Goal: Find contact information: Find contact information

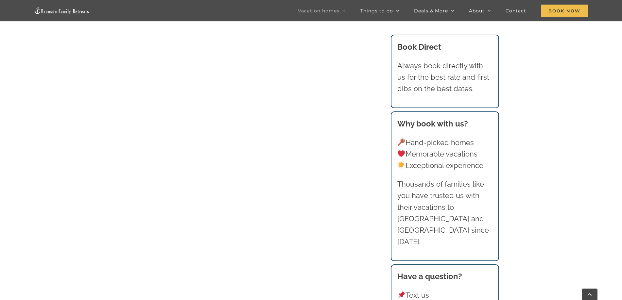
scroll to position [879, 0]
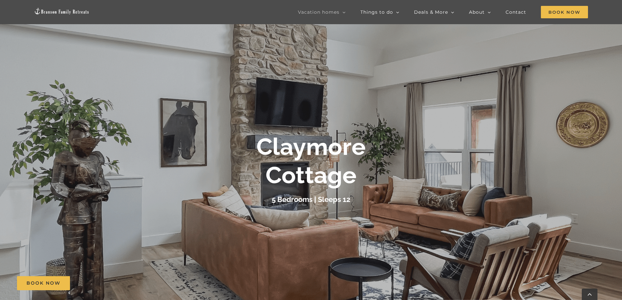
scroll to position [171, 0]
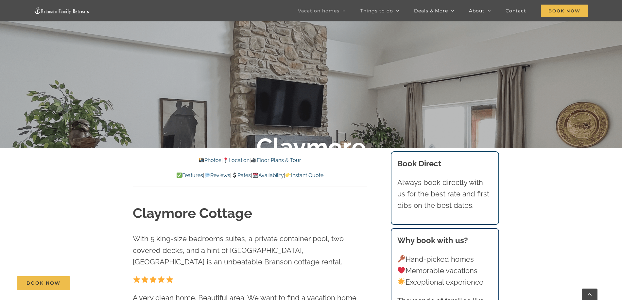
click at [234, 161] on link "Location" at bounding box center [236, 160] width 27 height 6
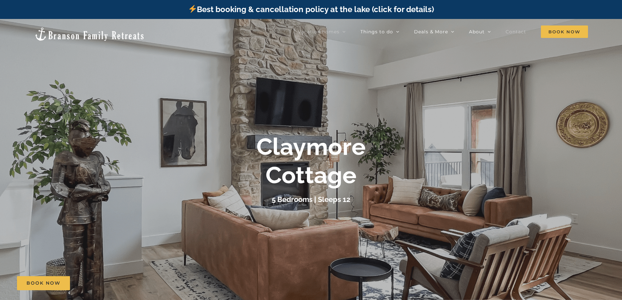
click at [522, 30] on span "Contact" at bounding box center [516, 31] width 21 height 5
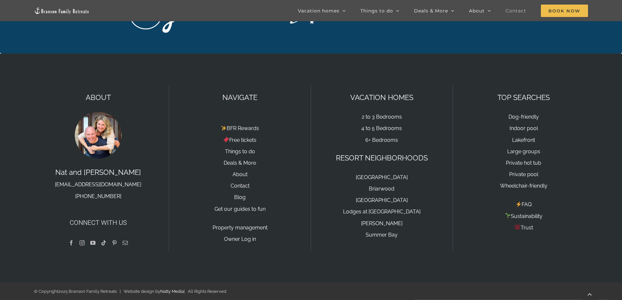
scroll to position [945, 0]
